Goal: Download file/media

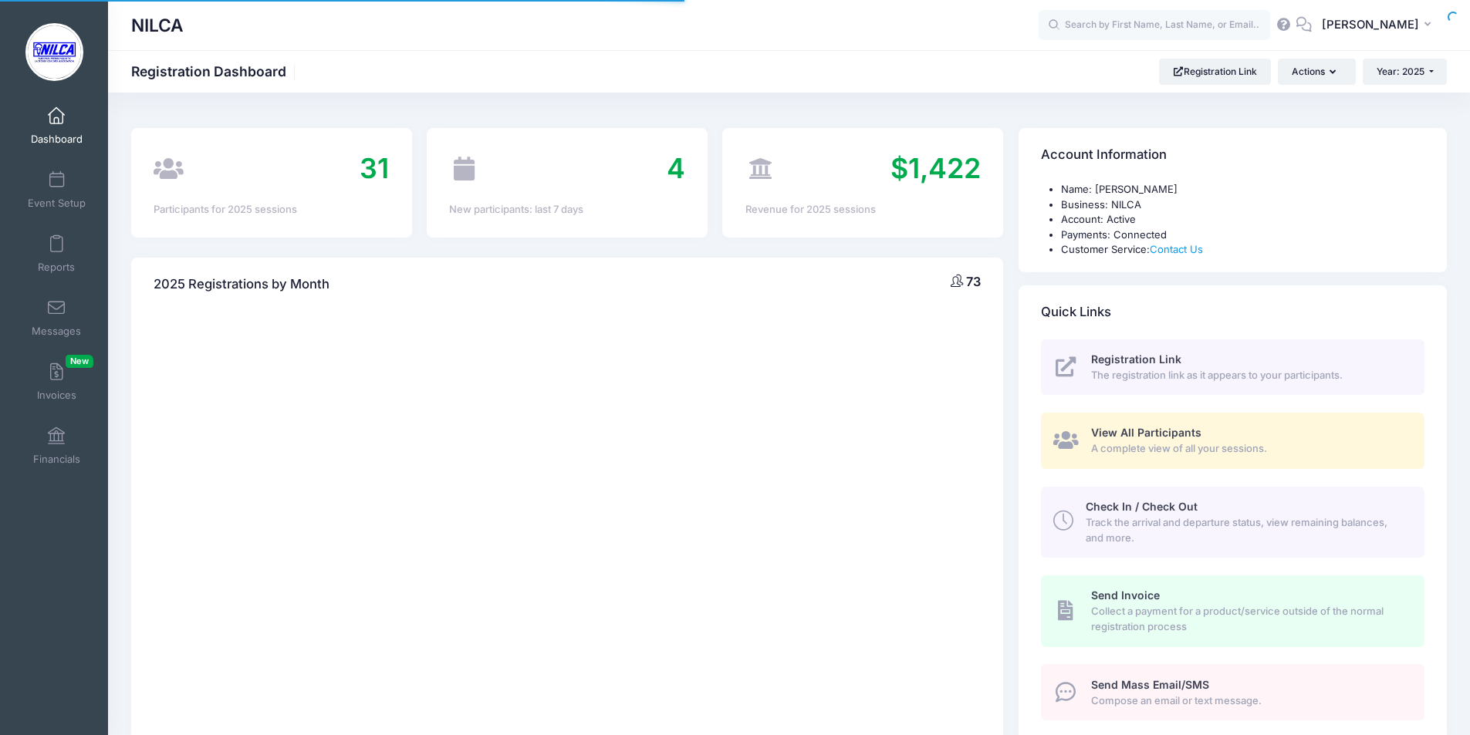
select select
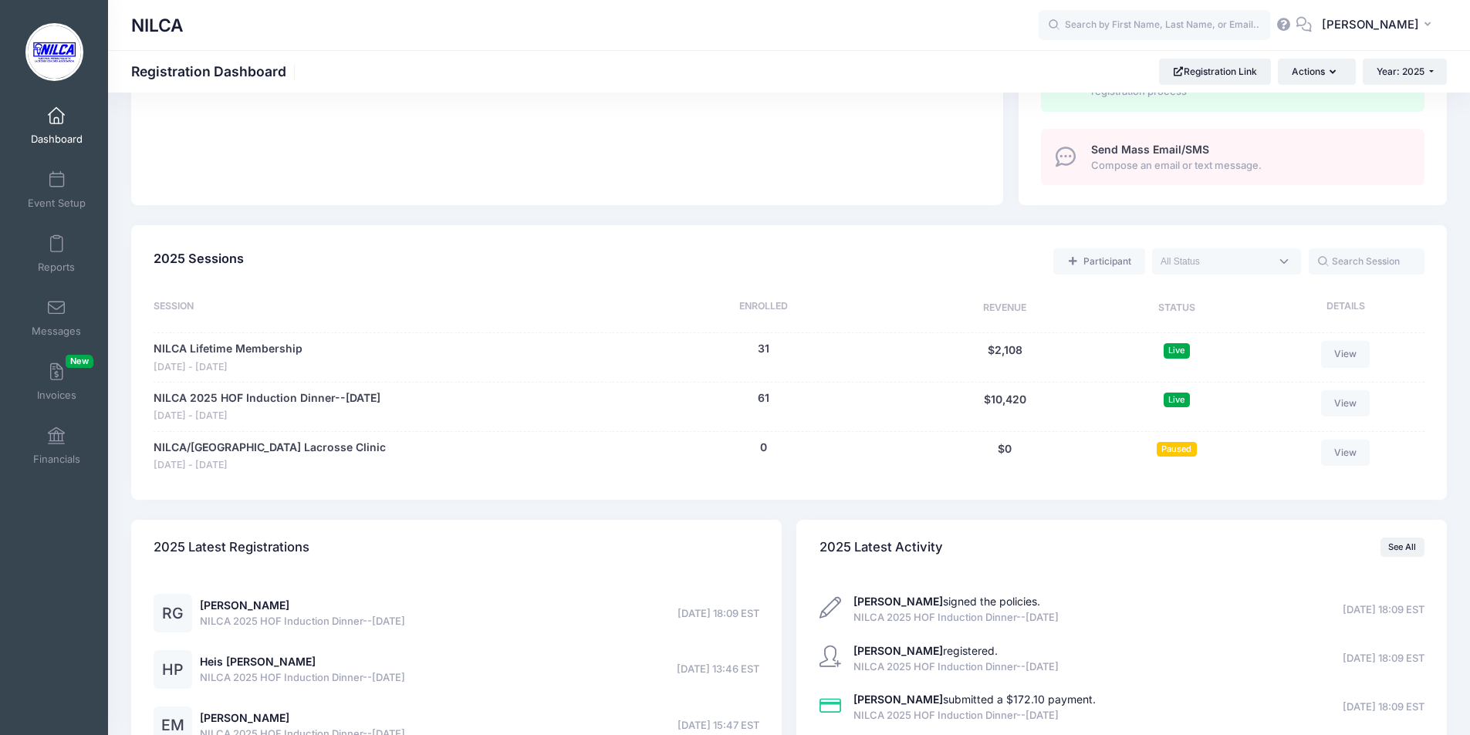
scroll to position [540, 0]
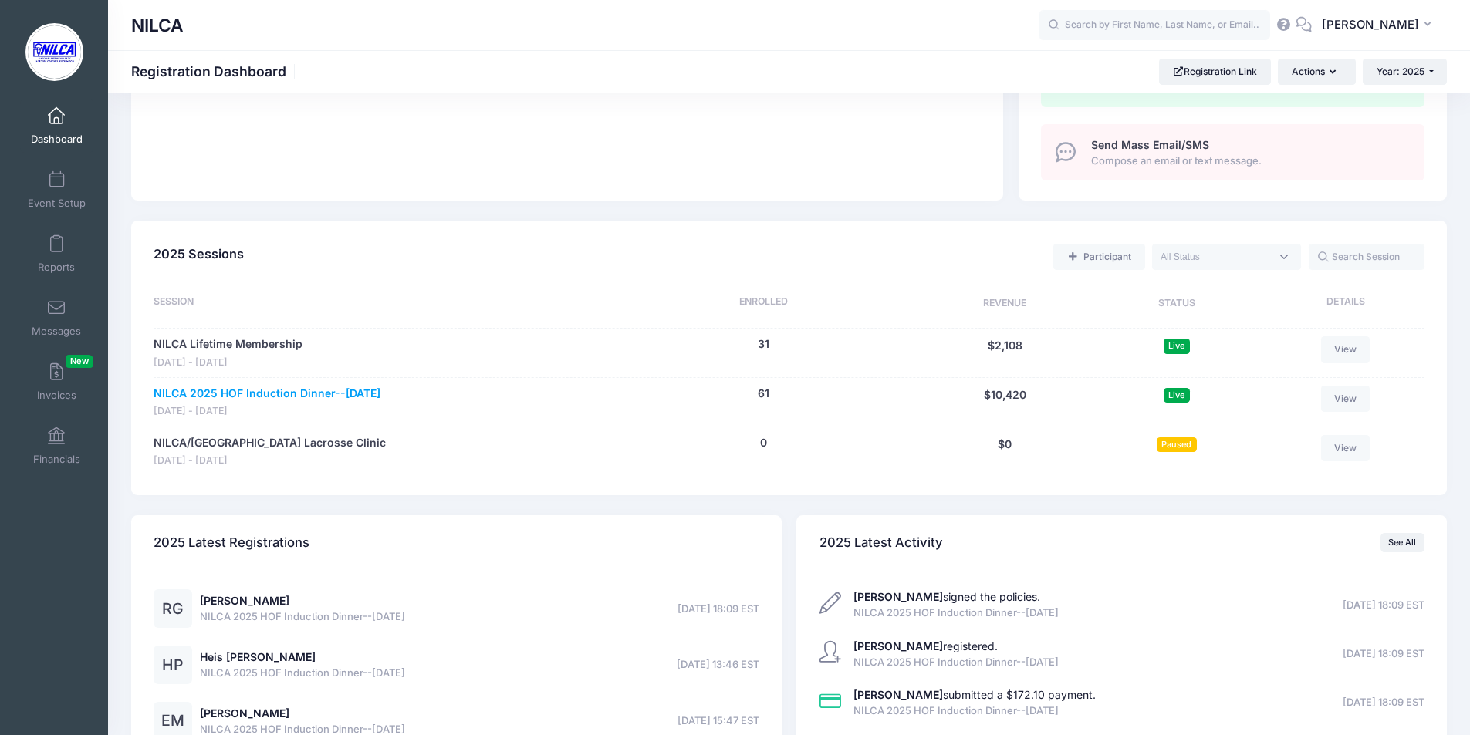
click at [312, 391] on link "NILCA 2025 HOF Induction Dinner--[DATE]" at bounding box center [267, 394] width 227 height 16
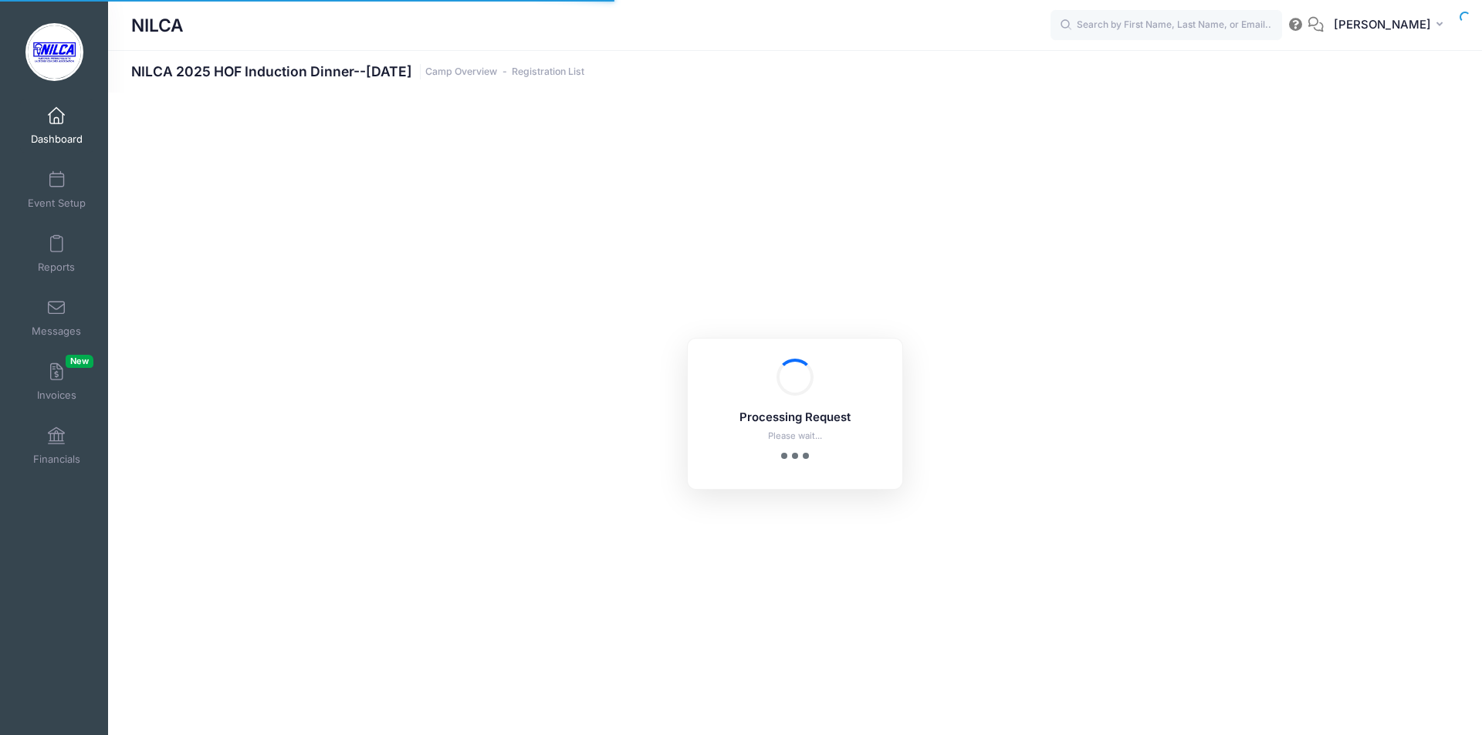
select select "10"
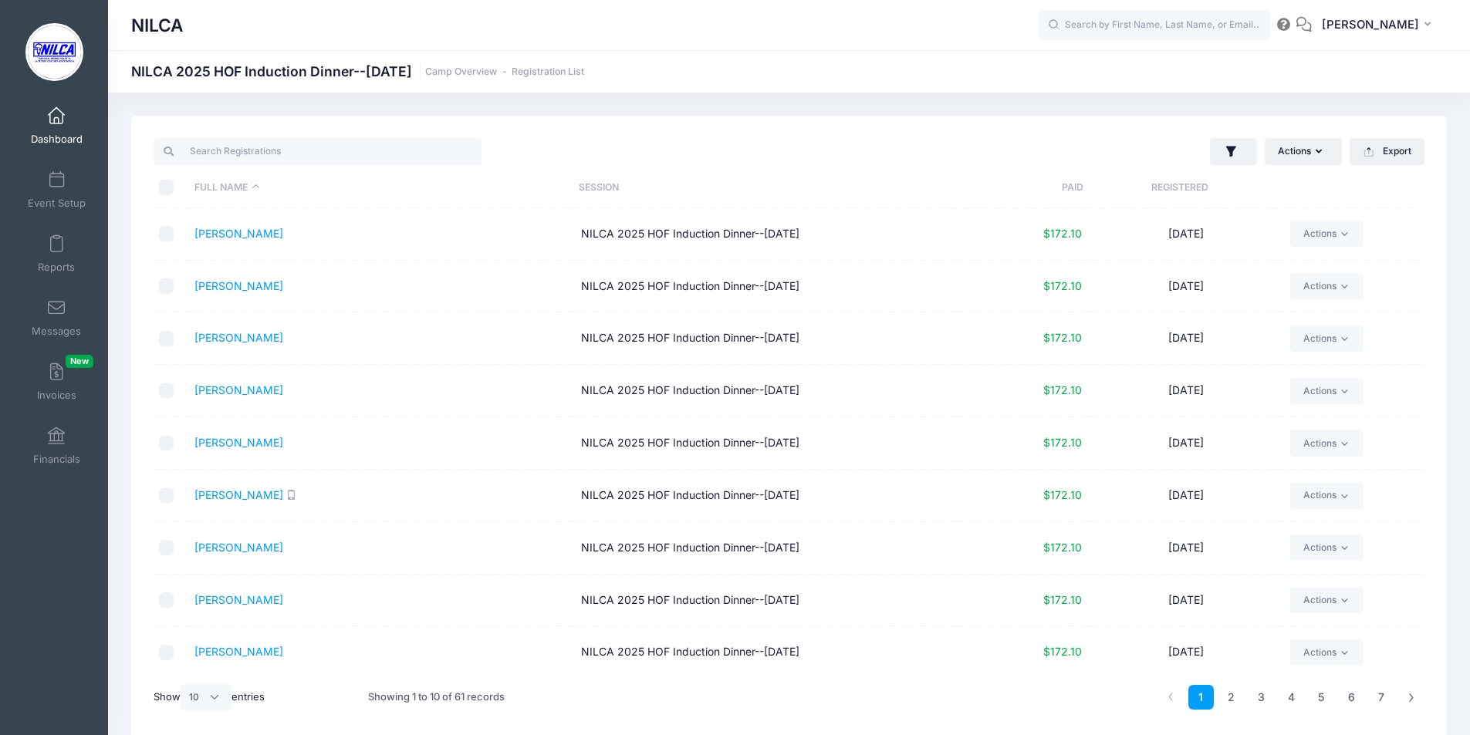
scroll to position [57, 0]
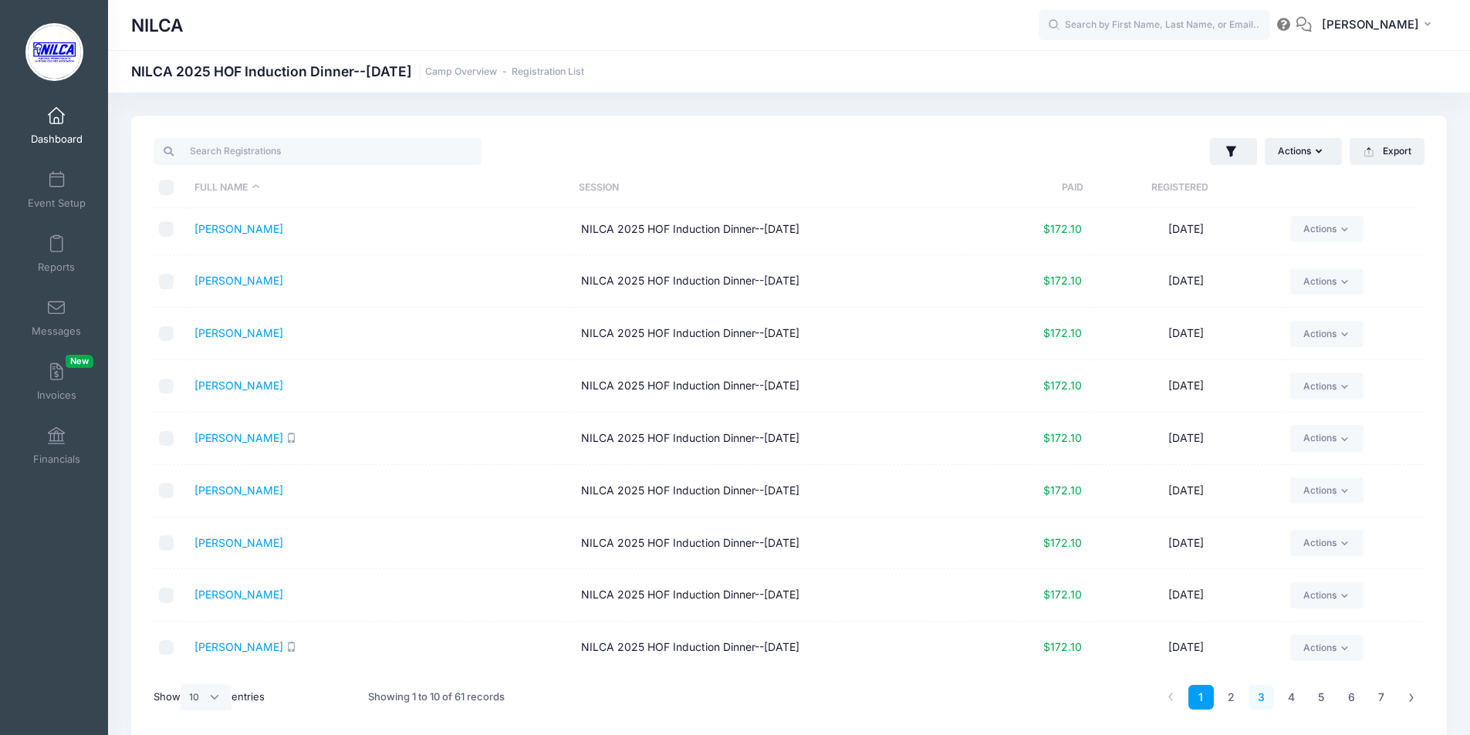
click at [1259, 695] on link "3" at bounding box center [1261, 697] width 25 height 25
click at [1230, 698] on link "2" at bounding box center [1230, 697] width 25 height 25
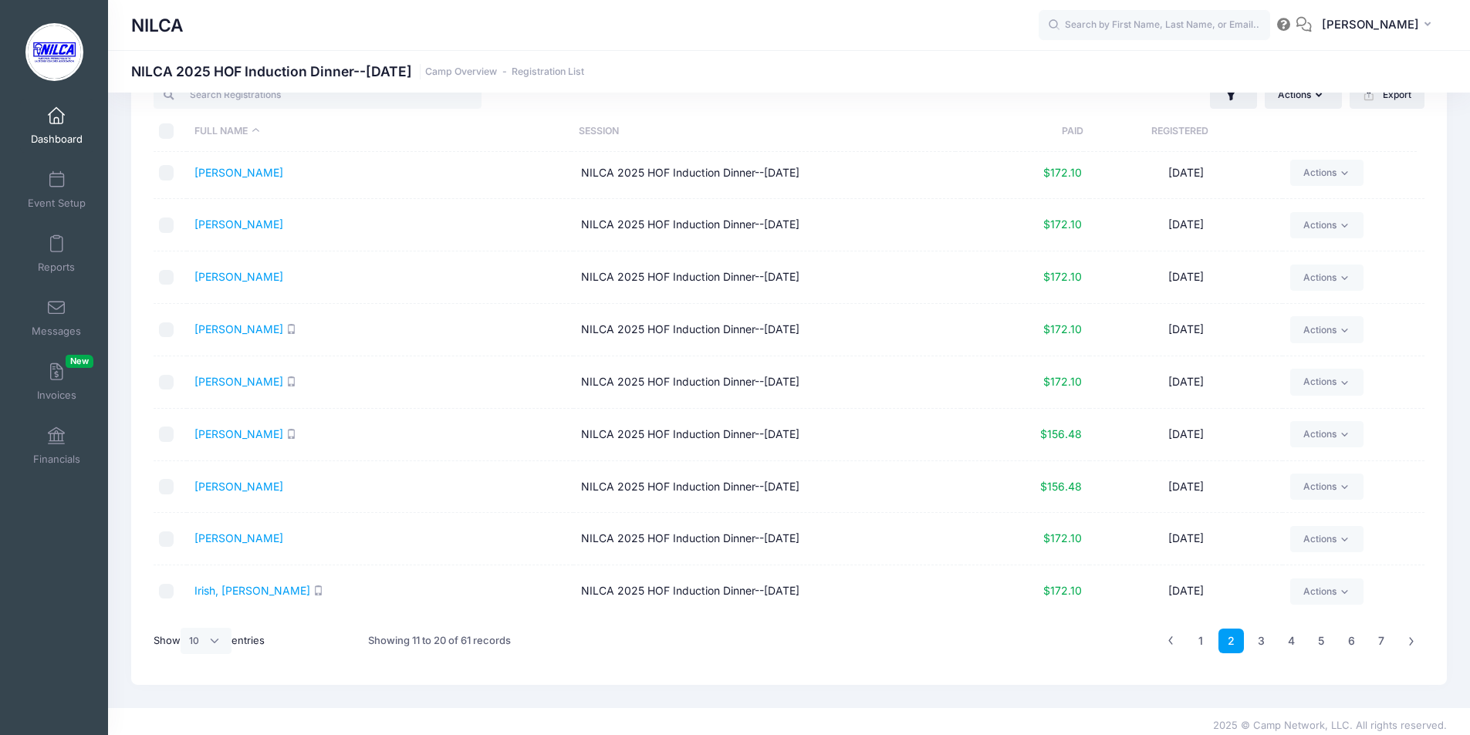
scroll to position [65, 0]
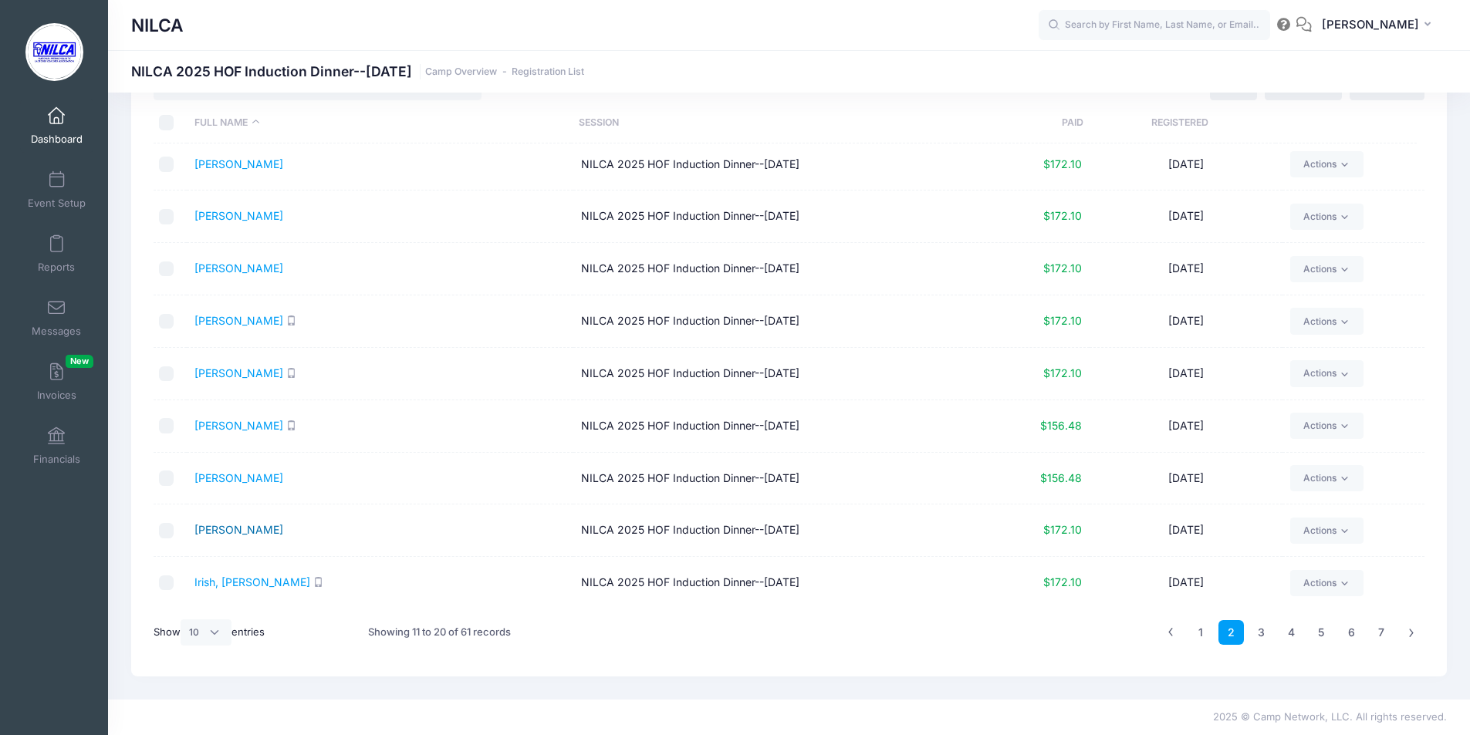
click at [221, 528] on link "Guinto, Rick" at bounding box center [238, 529] width 89 height 13
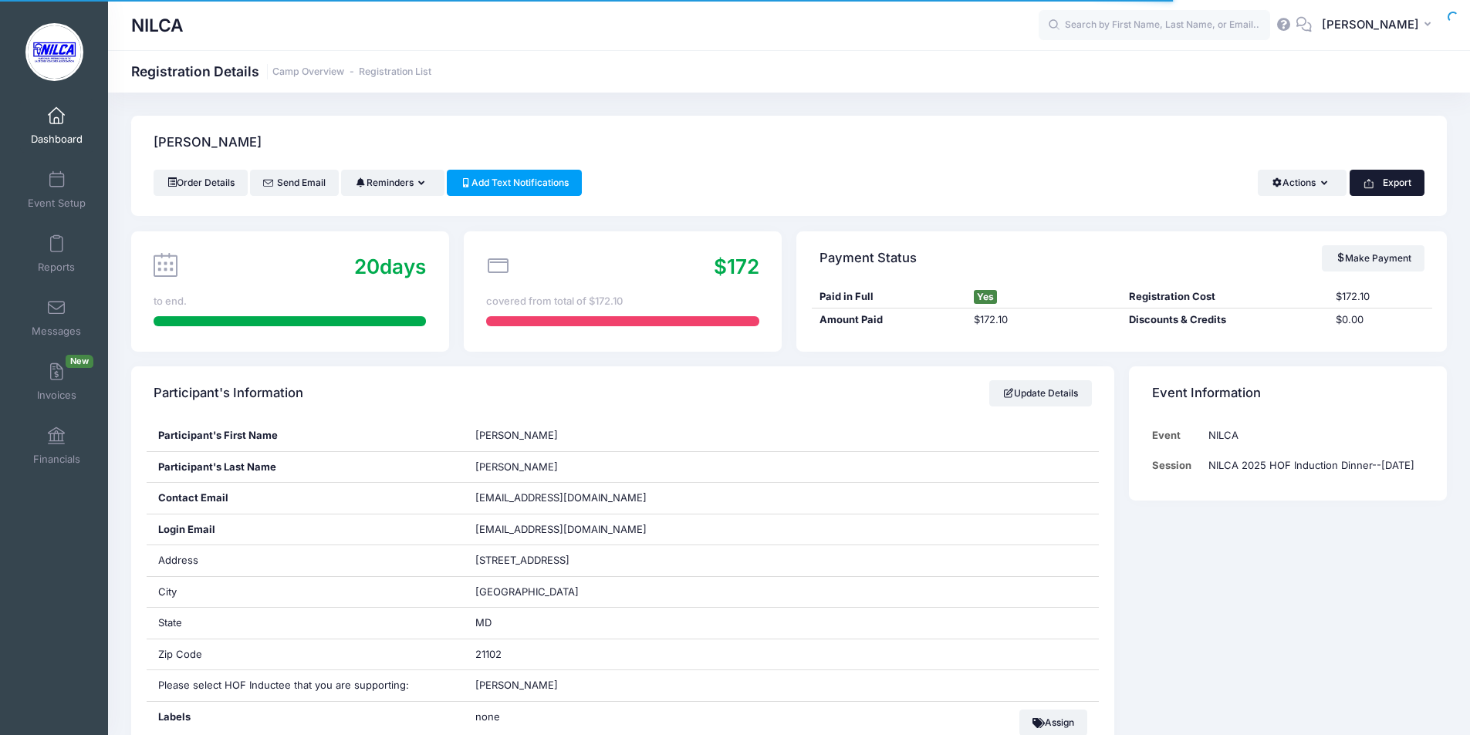
click at [1398, 180] on button "Export" at bounding box center [1387, 183] width 75 height 26
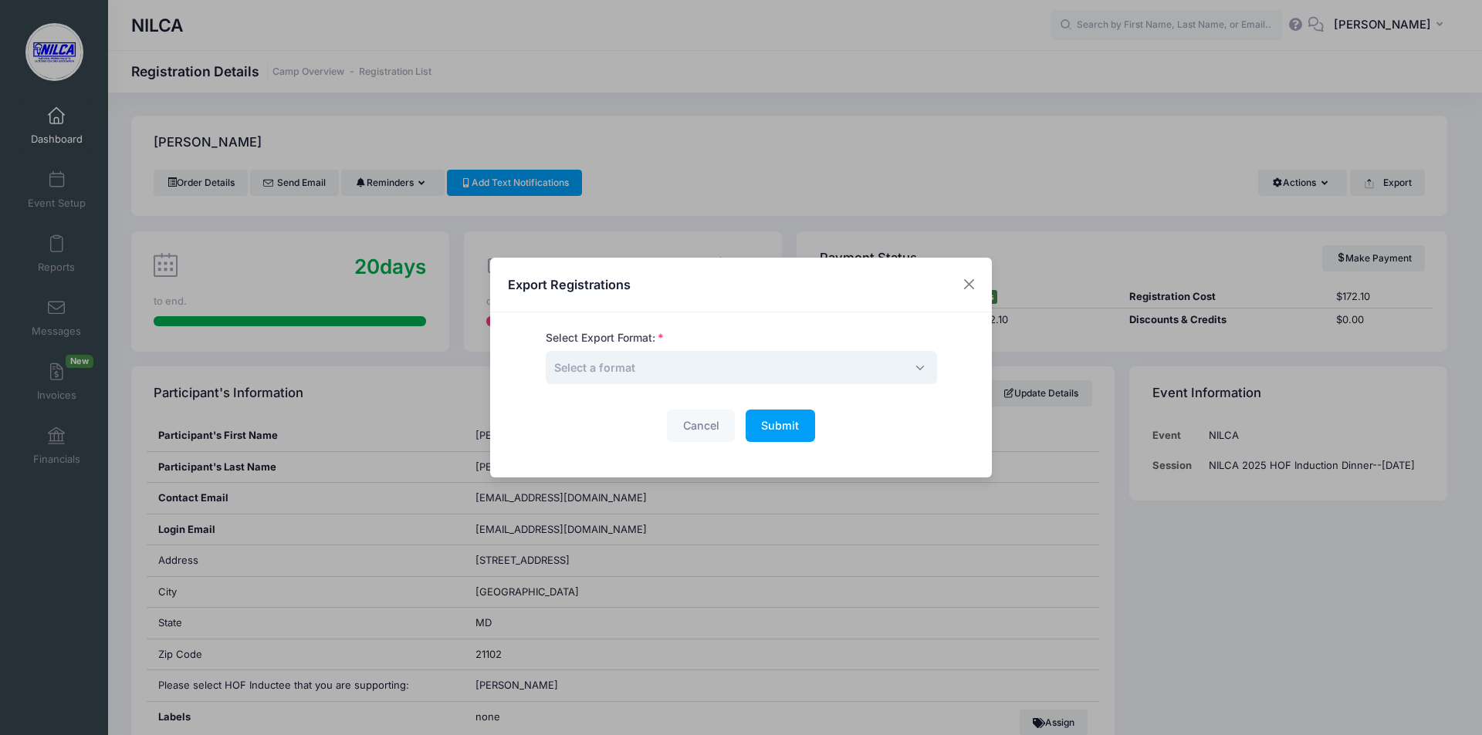
click at [803, 370] on span "Select a format" at bounding box center [741, 367] width 391 height 33
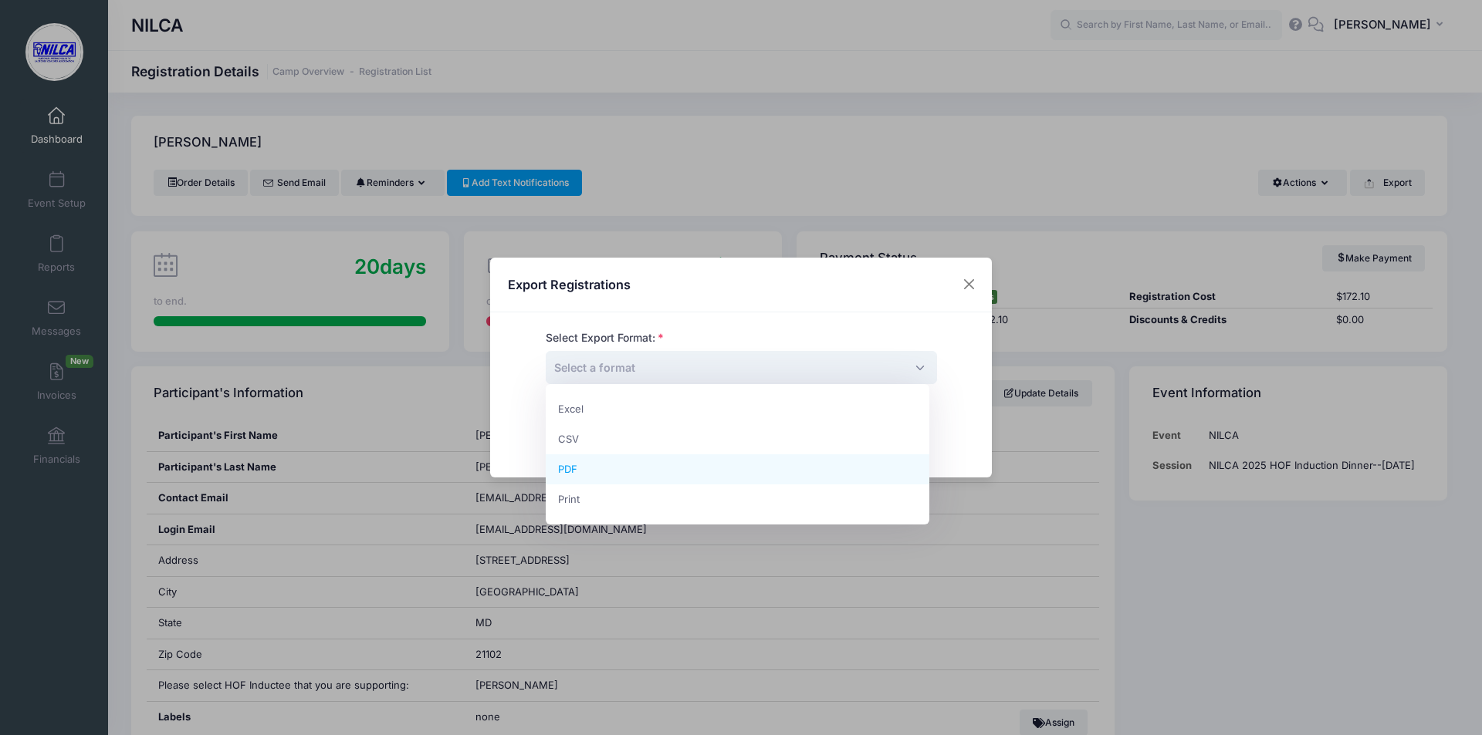
select select "pdf"
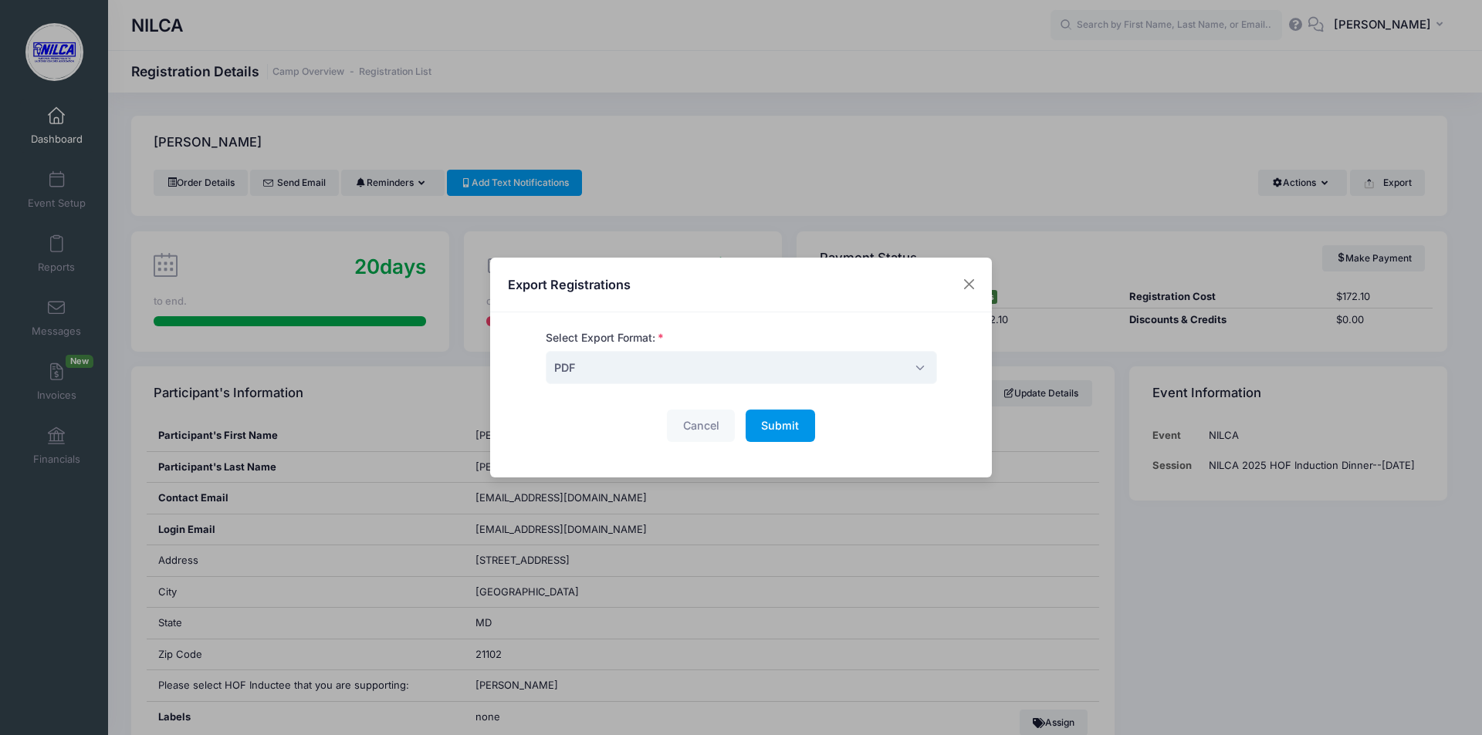
click at [790, 438] on button "Submit Please wait..." at bounding box center [779, 426] width 69 height 33
